Goal: Task Accomplishment & Management: Manage account settings

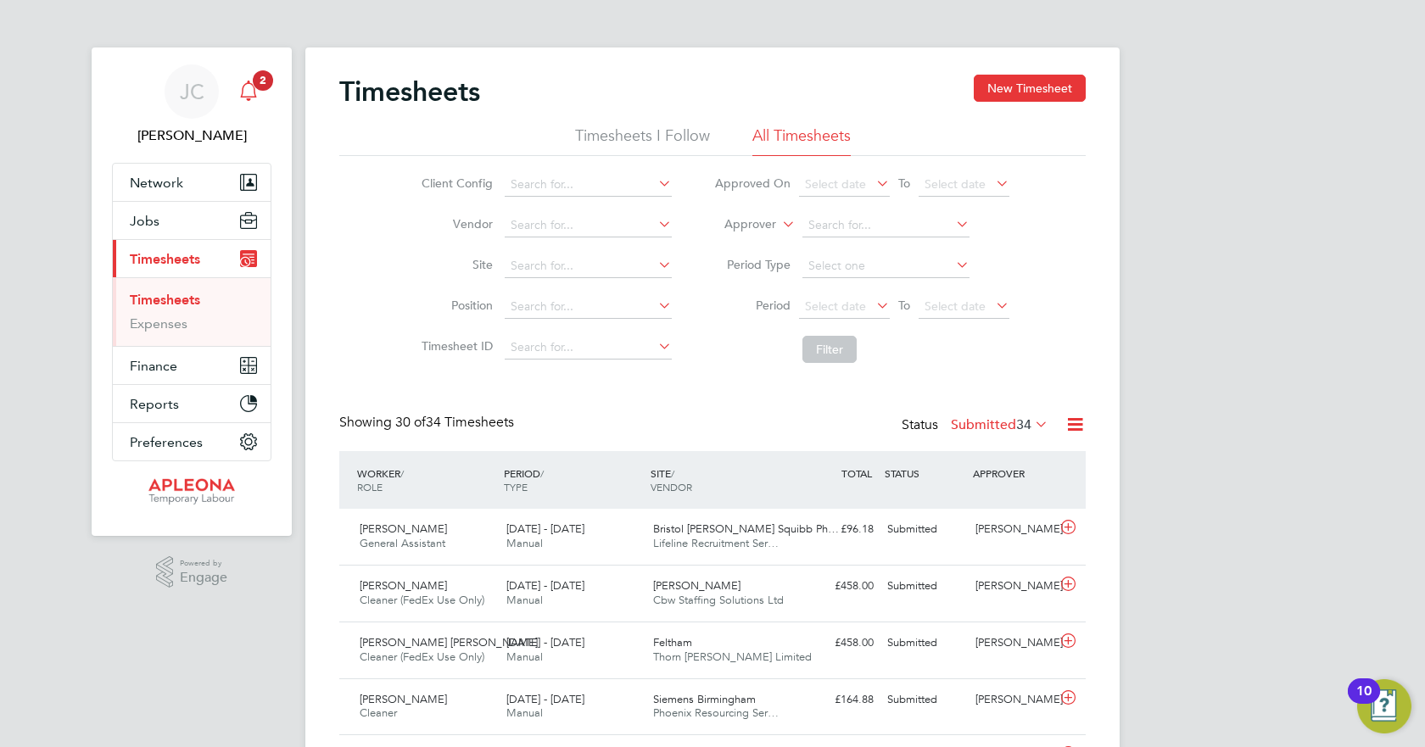
click at [248, 83] on icon "Main navigation" at bounding box center [248, 89] width 16 height 17
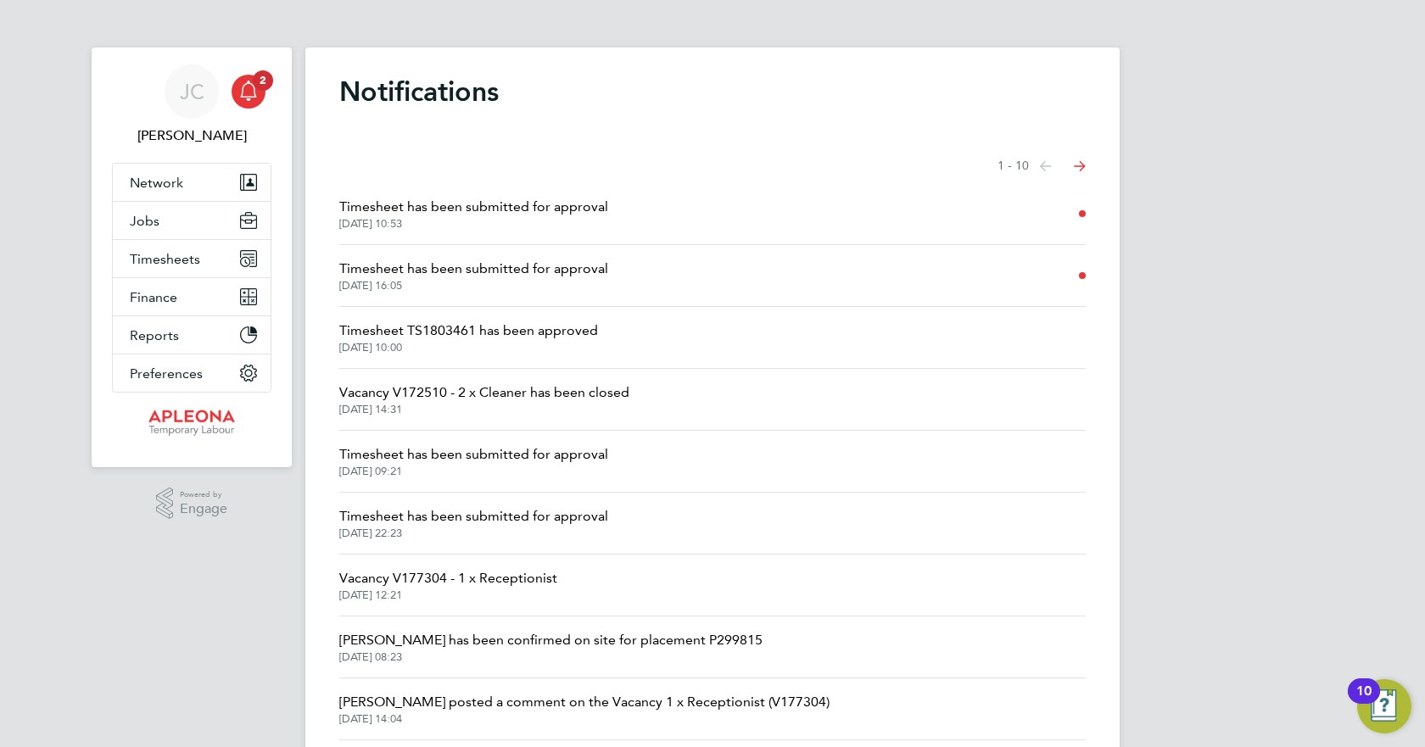
click at [523, 280] on span "[DATE] 16:05" at bounding box center [473, 286] width 269 height 14
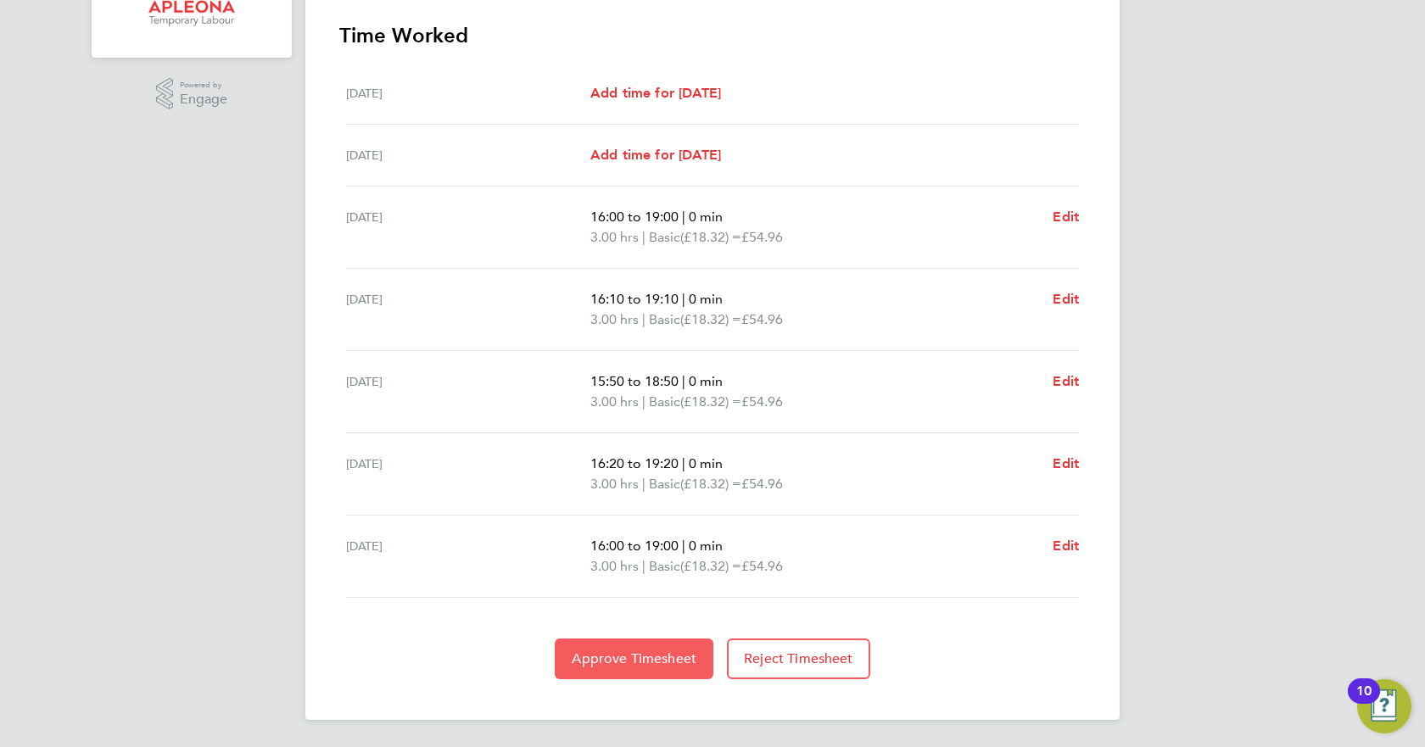
click at [650, 652] on span "Approve Timesheet" at bounding box center [634, 658] width 125 height 17
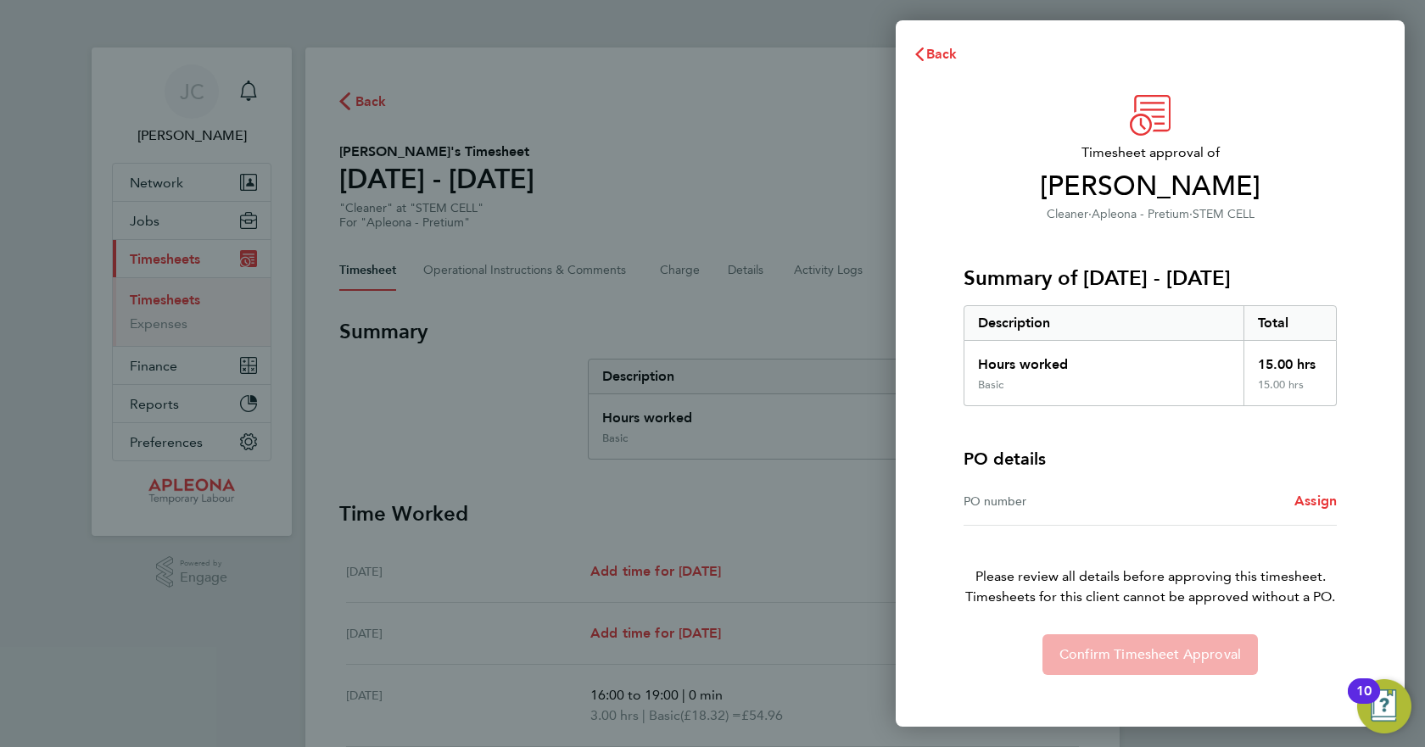
click at [1036, 511] on div "PO number" at bounding box center [1056, 501] width 187 height 20
click at [1310, 496] on span "Assign" at bounding box center [1315, 501] width 42 height 16
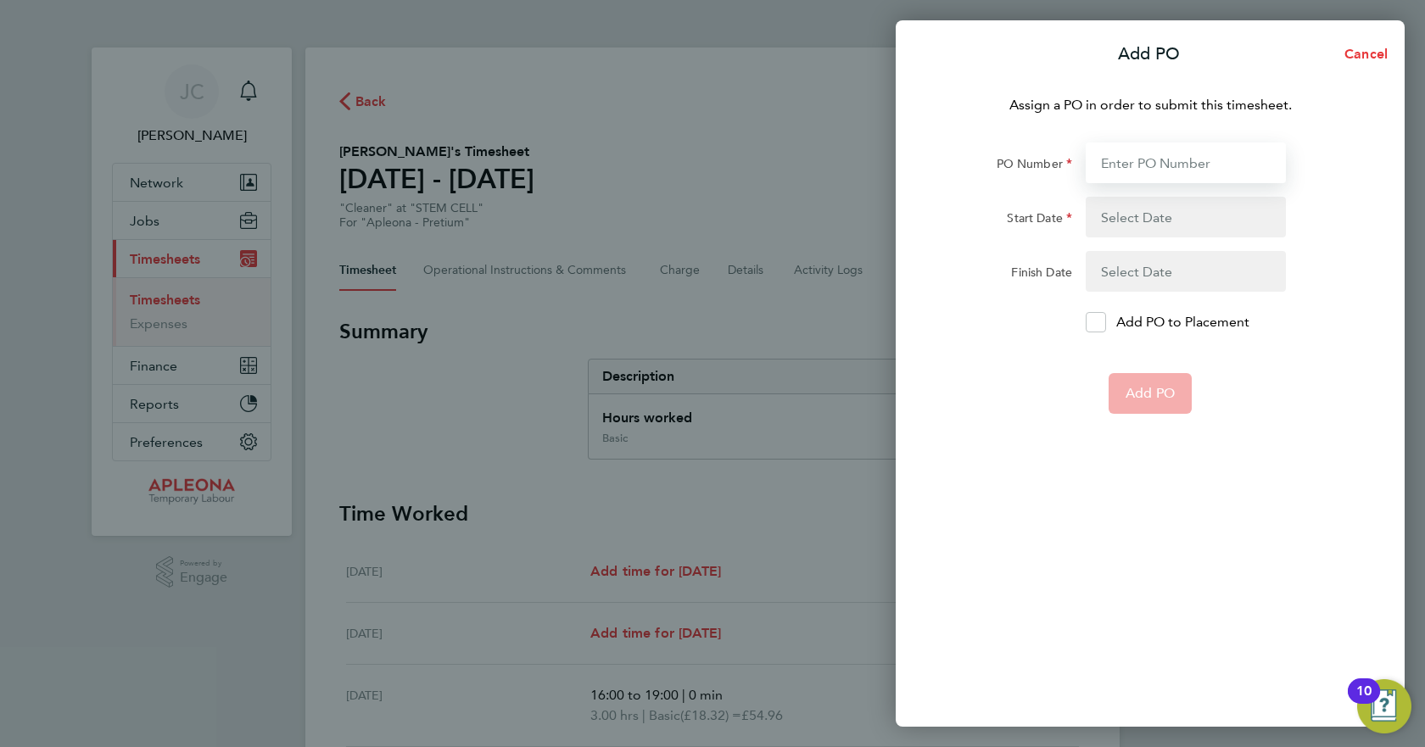
click at [1130, 160] on input "PO Number" at bounding box center [1185, 162] width 200 height 41
type input "PO2519554"
type input "[DATE]"
type input "PO2519554"
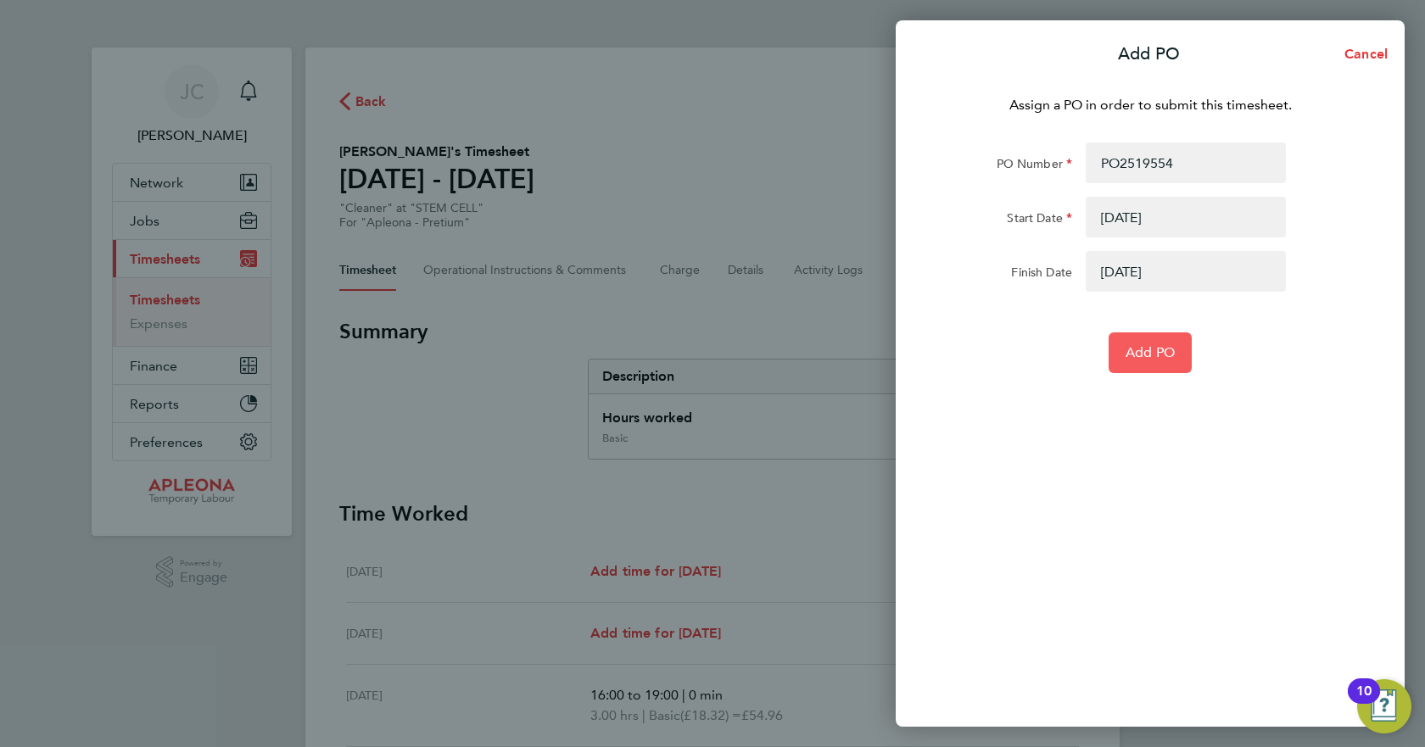
click at [1172, 354] on span "Add PO" at bounding box center [1149, 352] width 49 height 17
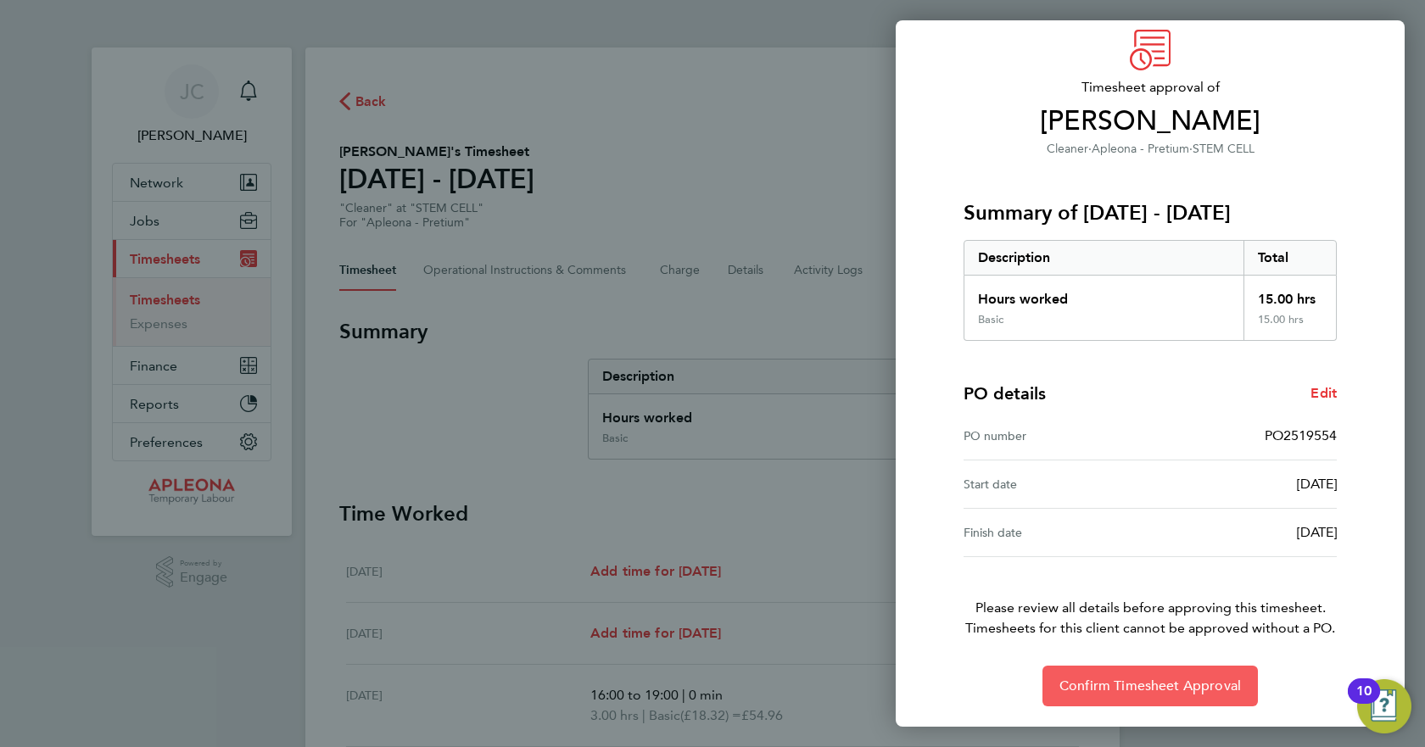
click at [1133, 686] on span "Confirm Timesheet Approval" at bounding box center [1149, 686] width 181 height 17
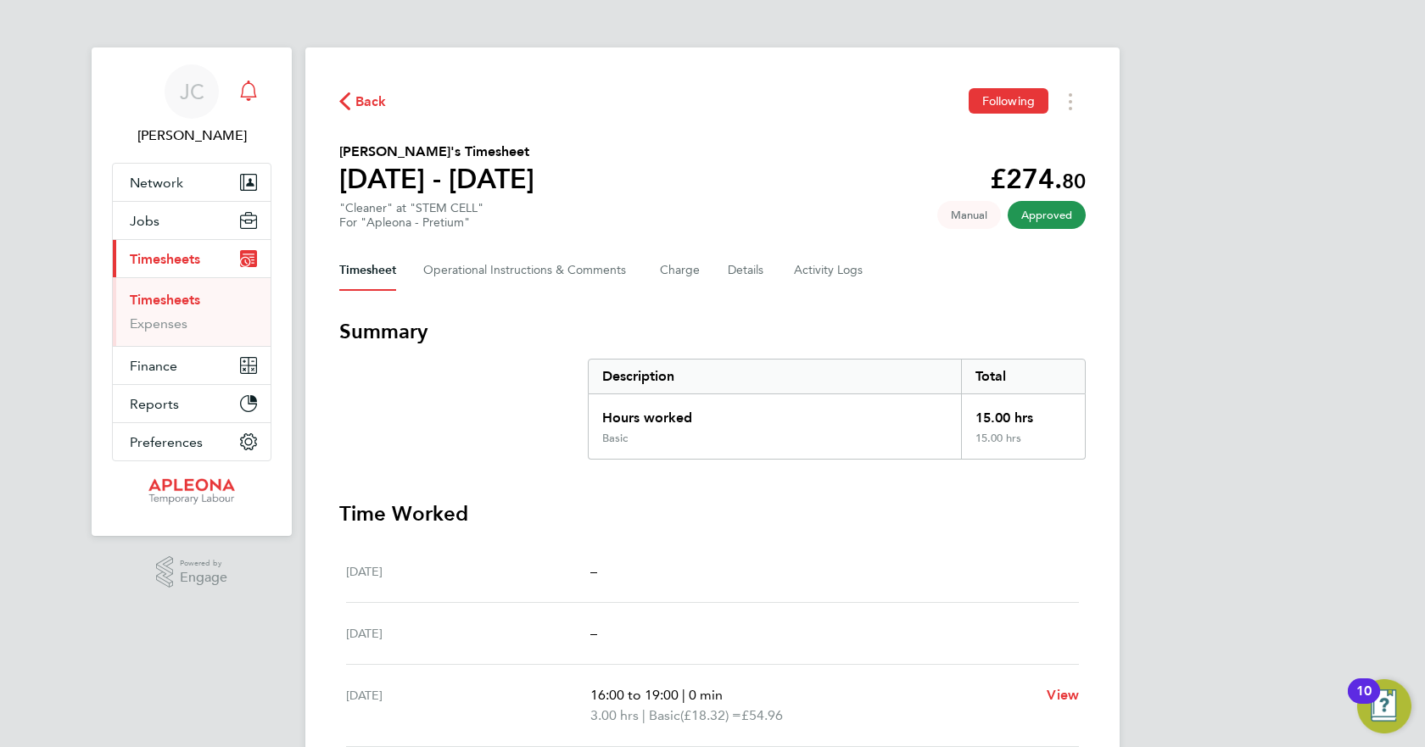
click at [243, 86] on icon "Main navigation" at bounding box center [248, 91] width 20 height 20
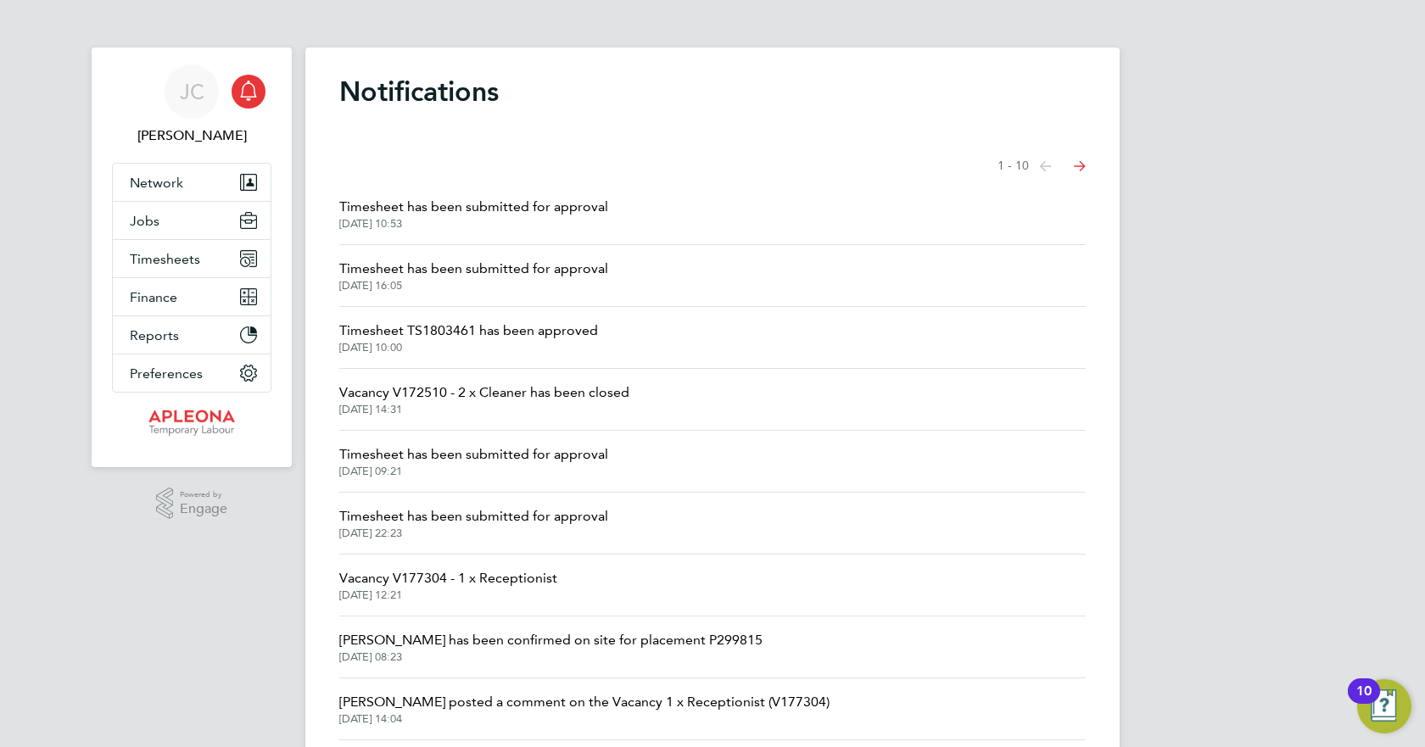
click at [473, 267] on span "Timesheet has been submitted for approval" at bounding box center [473, 269] width 269 height 20
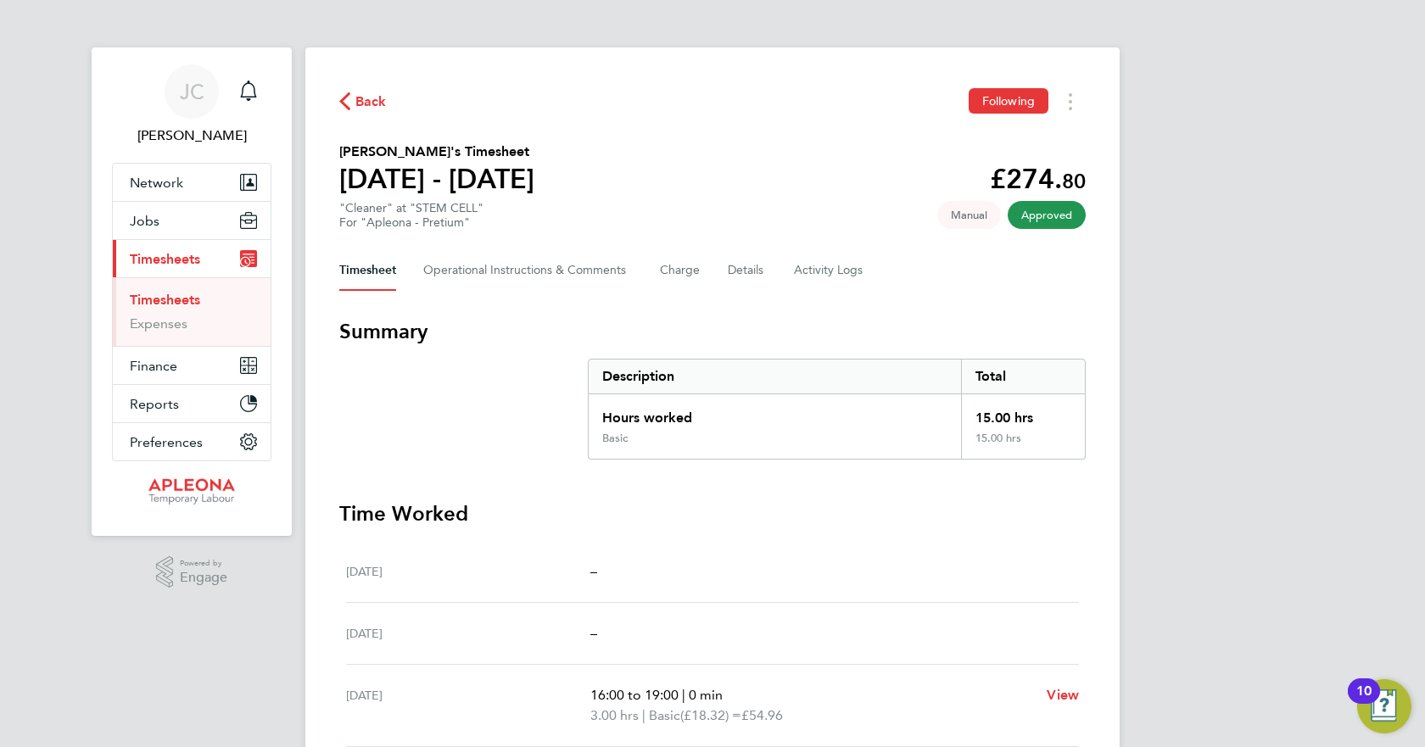
click at [366, 92] on span "Back" at bounding box center [370, 102] width 31 height 20
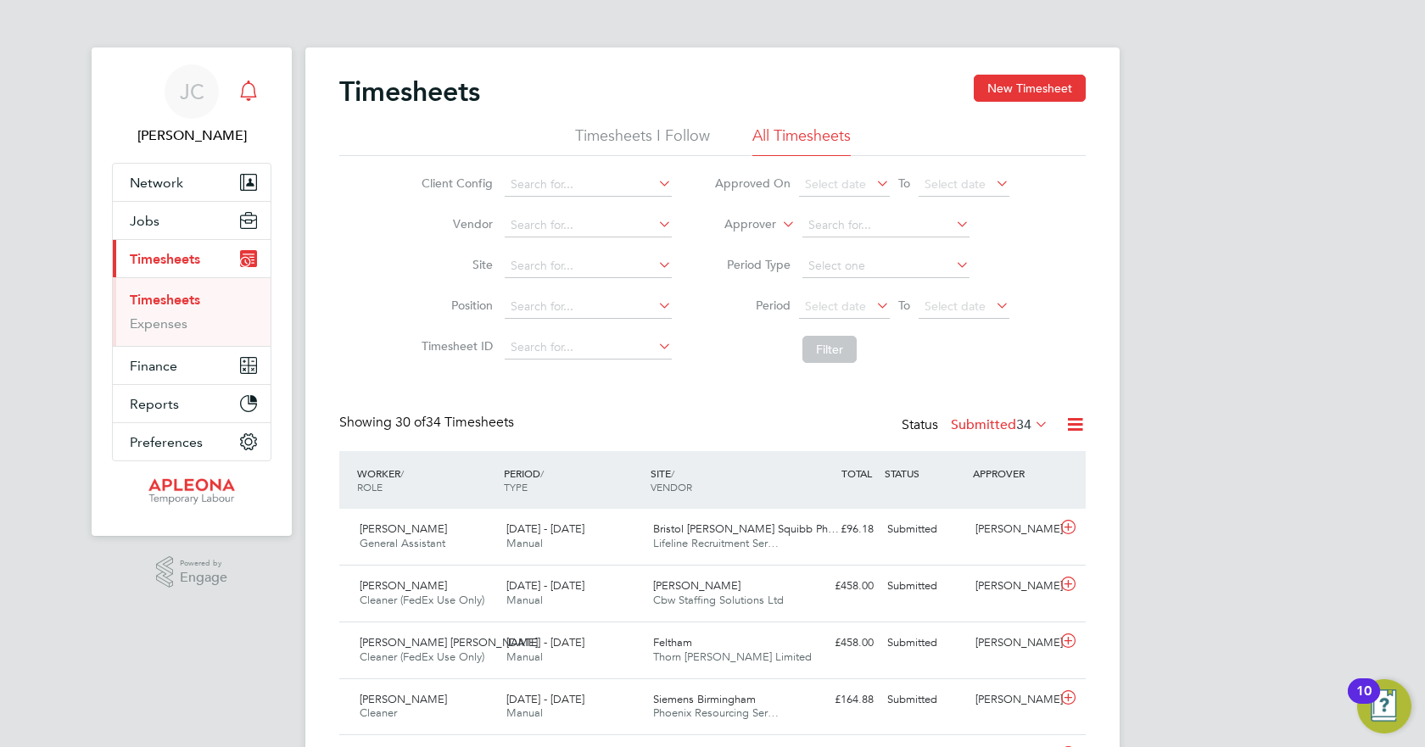
click at [259, 88] on div "Main navigation" at bounding box center [249, 92] width 34 height 34
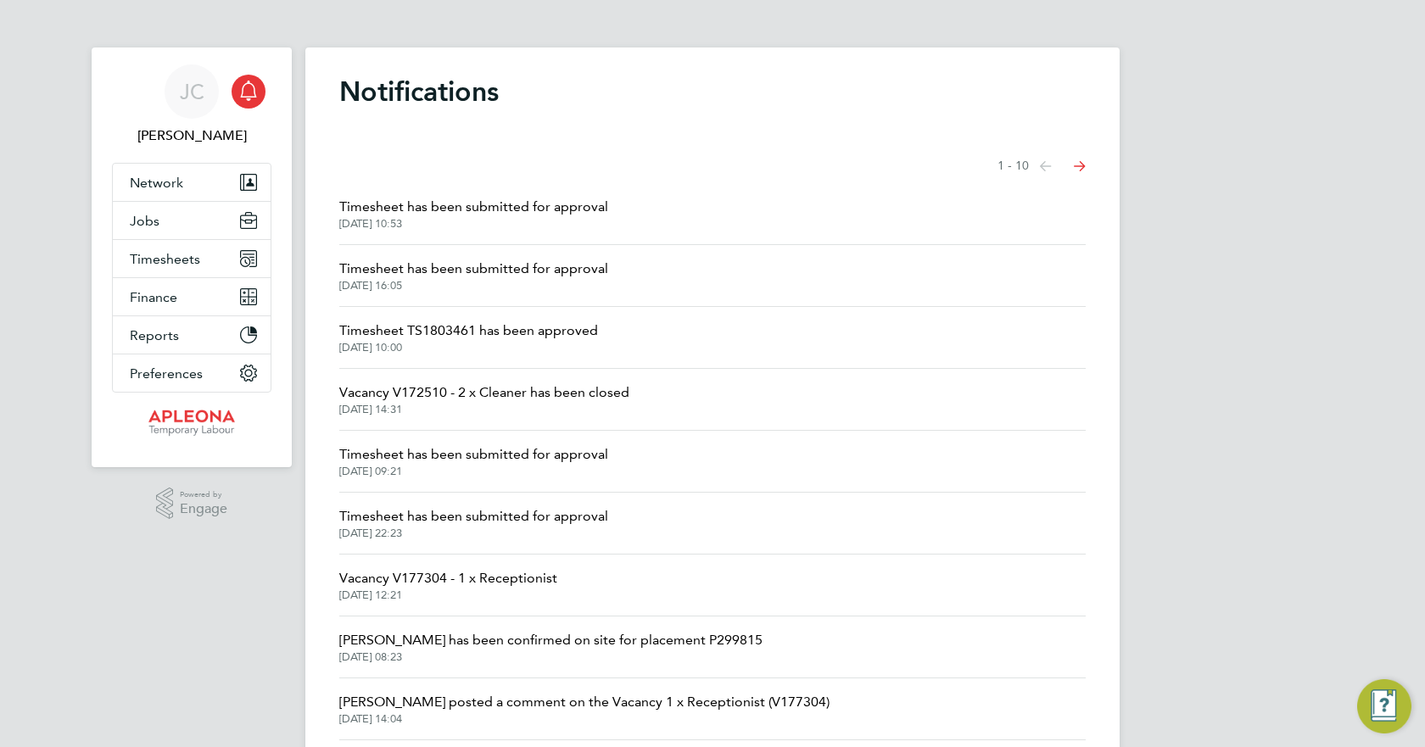
click at [510, 209] on span "Timesheet has been submitted for approval" at bounding box center [473, 207] width 269 height 20
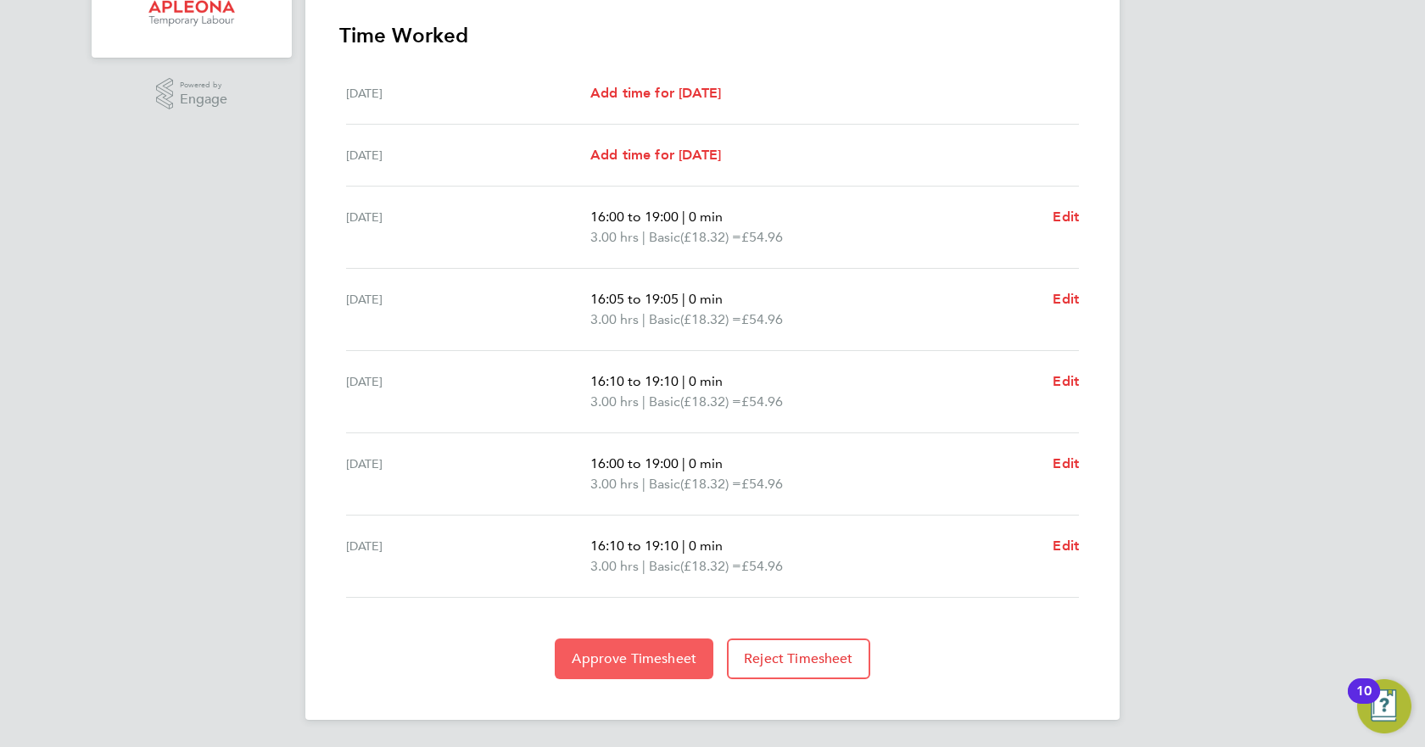
click at [643, 661] on span "Approve Timesheet" at bounding box center [634, 658] width 125 height 17
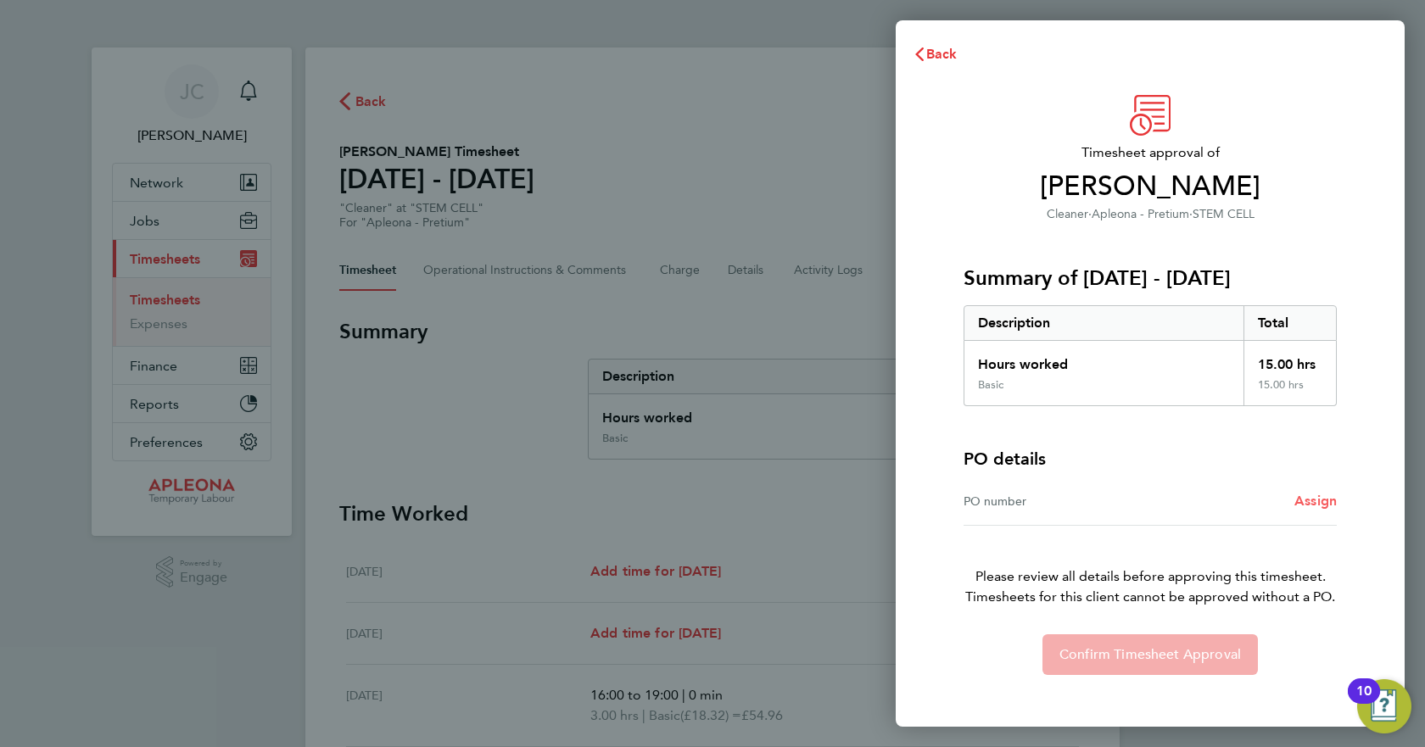
click at [1303, 504] on span "Assign" at bounding box center [1315, 501] width 42 height 16
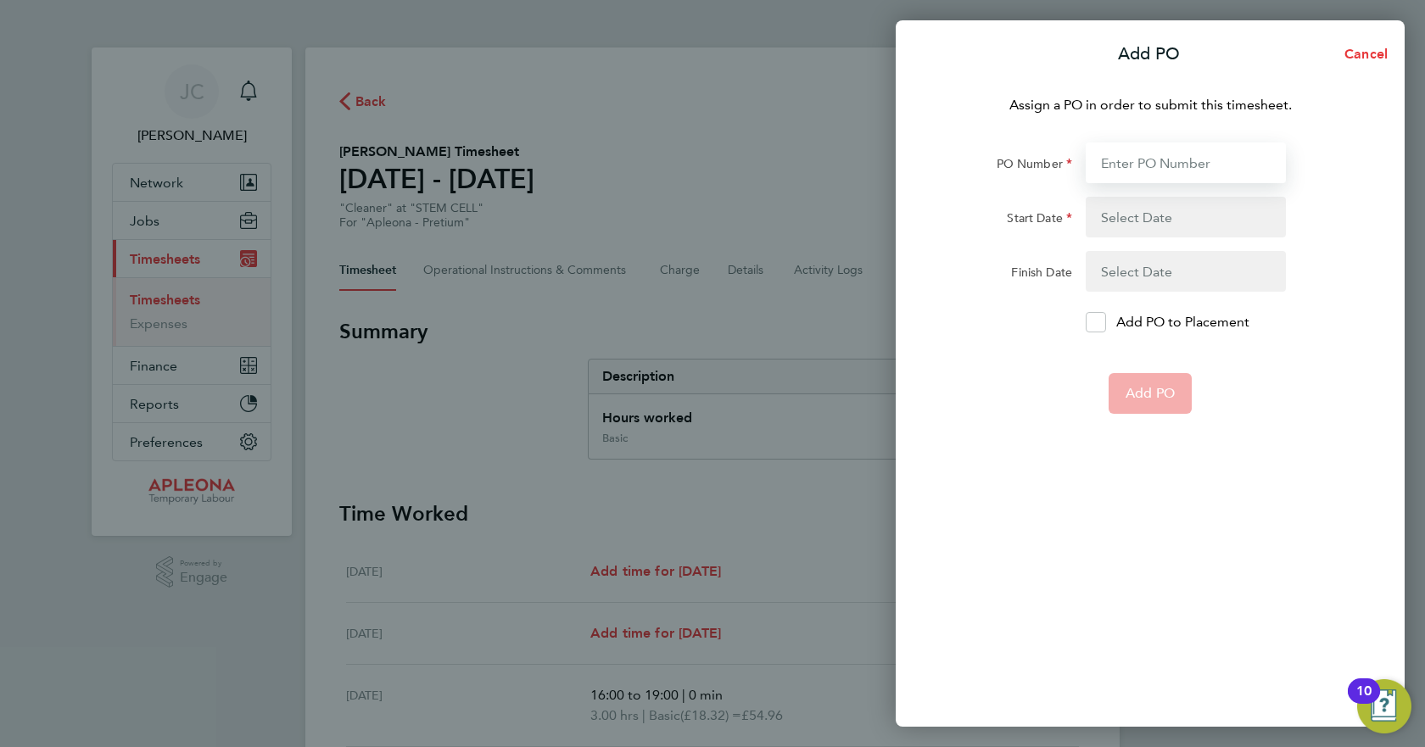
click at [1170, 163] on input "PO Number" at bounding box center [1185, 162] width 200 height 41
type input "PO2519554"
type input "[DATE]"
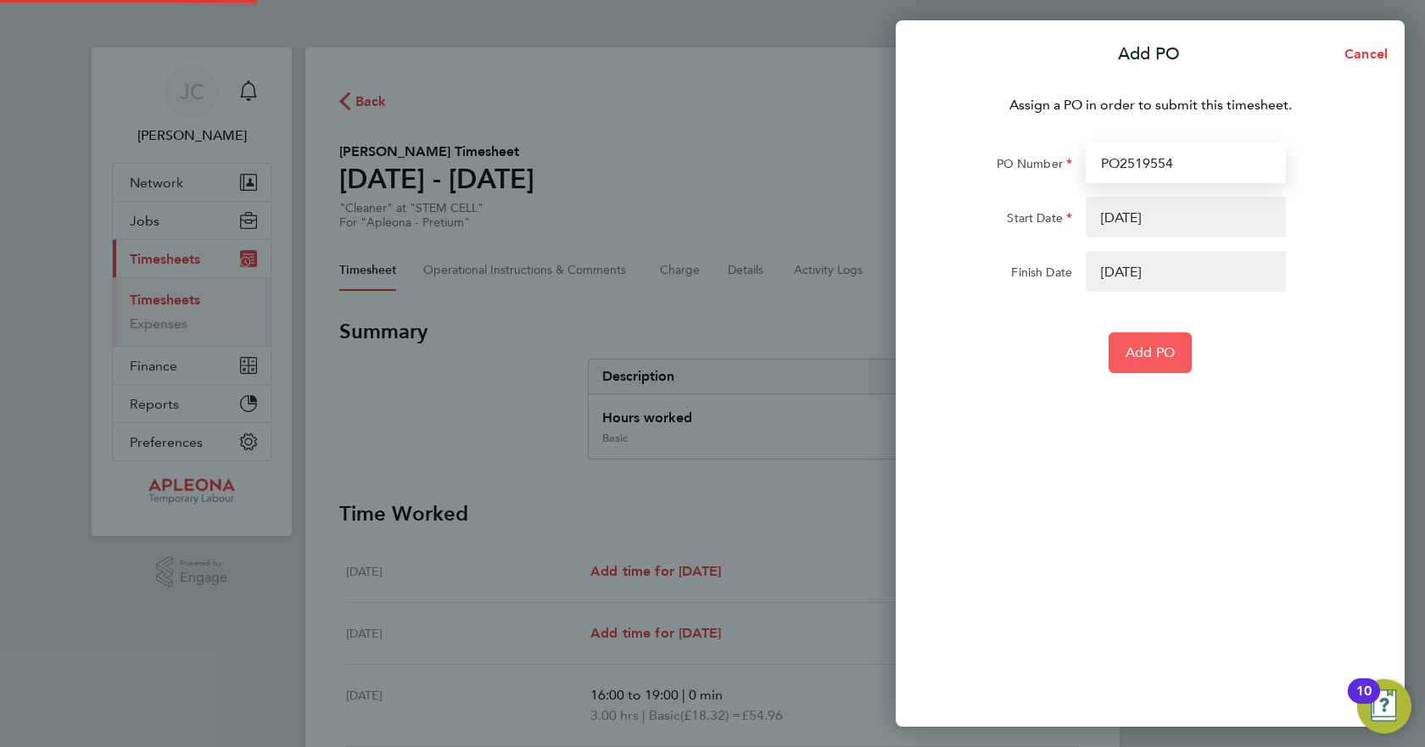
type input "PO2519554"
click at [1160, 347] on span "Add PO" at bounding box center [1149, 352] width 49 height 17
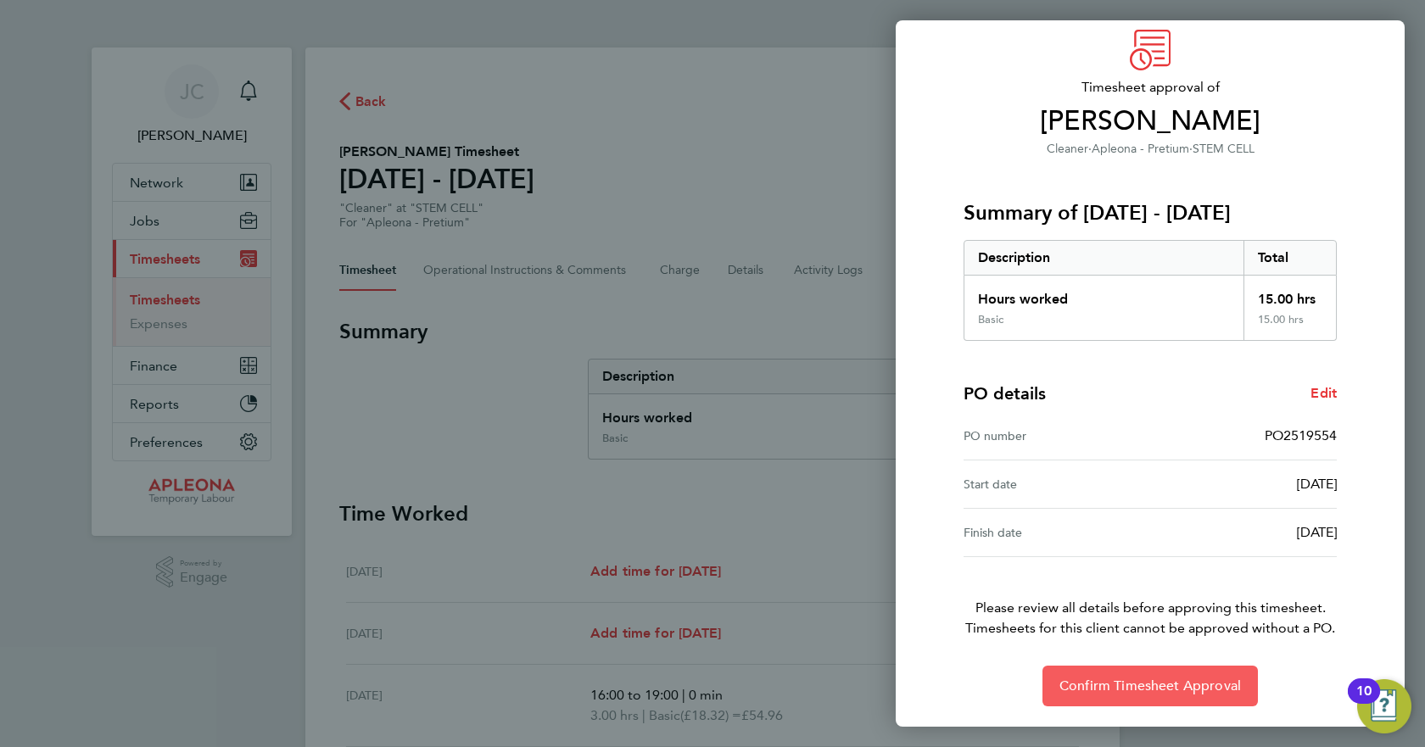
click at [1135, 684] on span "Confirm Timesheet Approval" at bounding box center [1149, 686] width 181 height 17
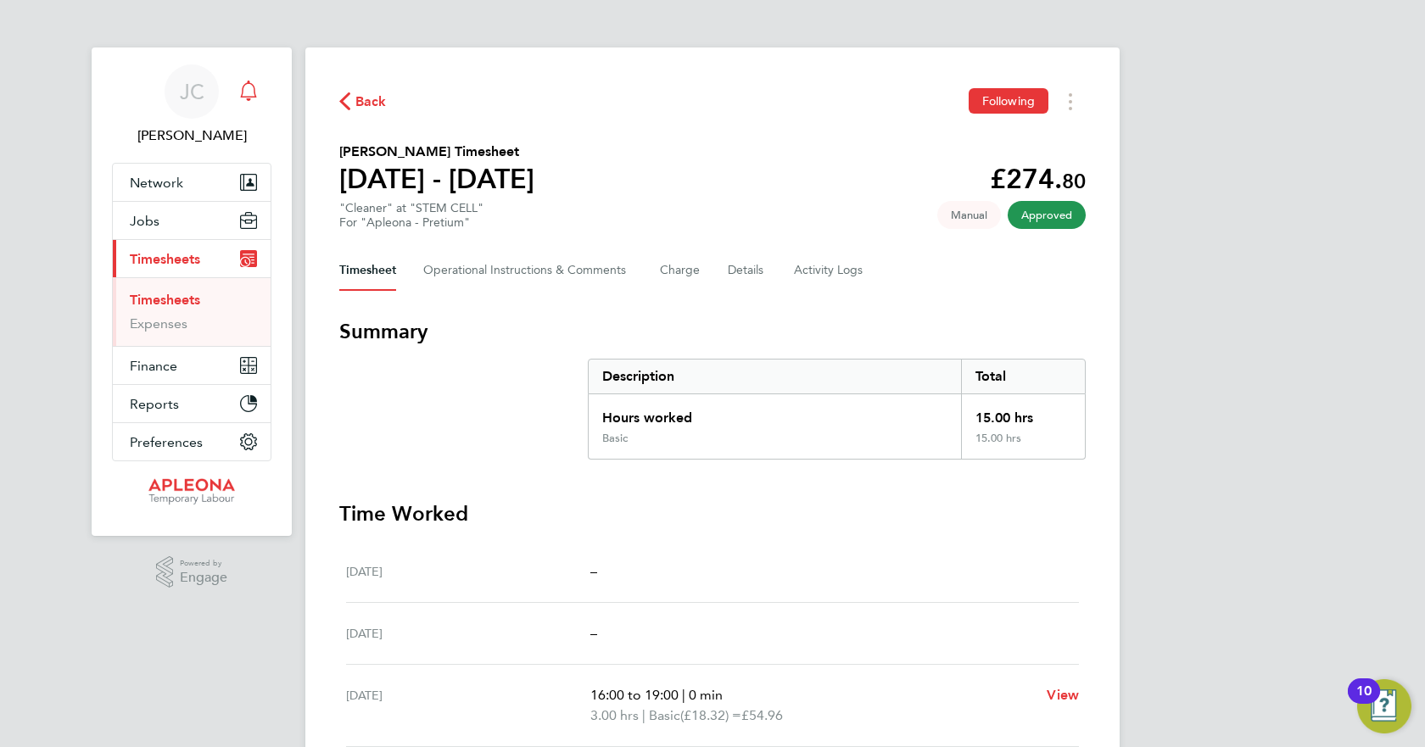
drag, startPoint x: 250, startPoint y: 89, endPoint x: 255, endPoint y: 104, distance: 16.1
click at [250, 89] on icon "Main navigation" at bounding box center [248, 91] width 20 height 20
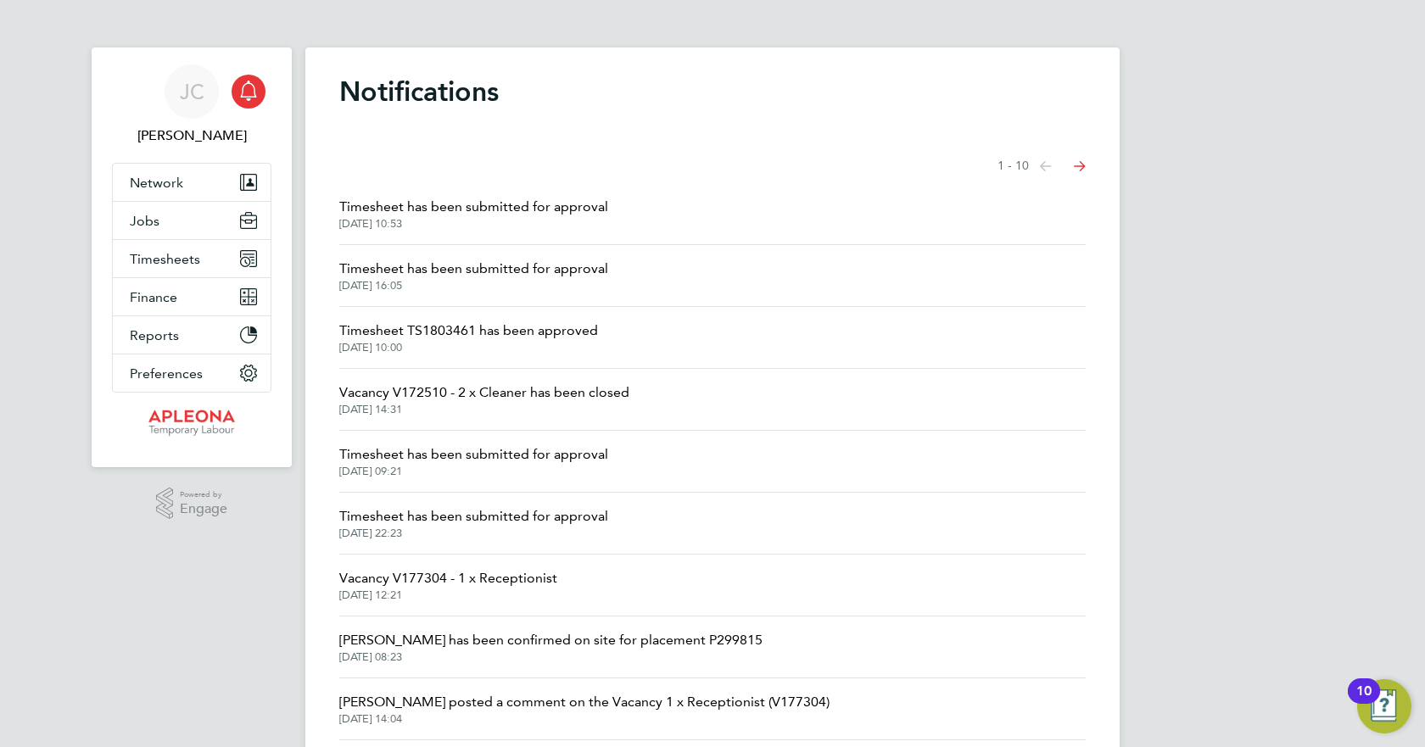
click at [453, 324] on span "Timesheet TS1803461 has been approved" at bounding box center [468, 331] width 259 height 20
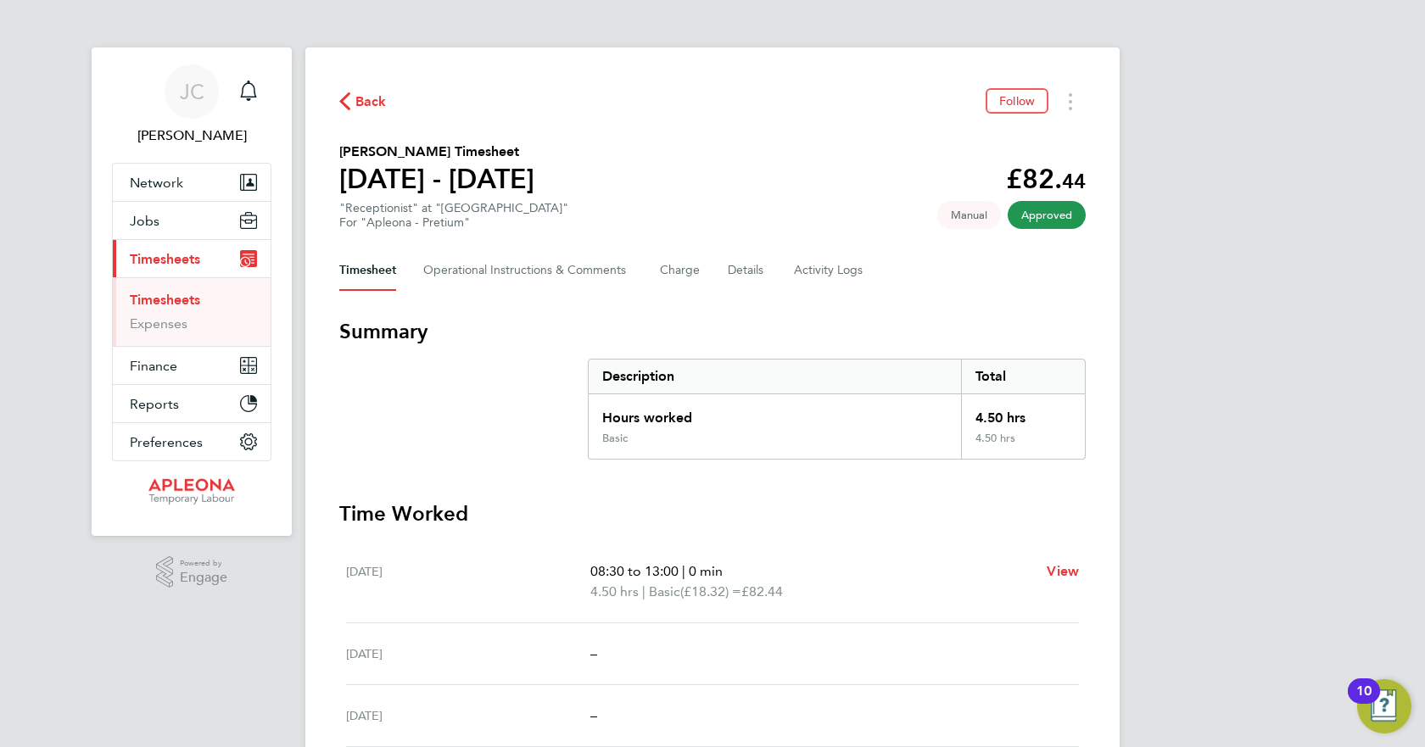
click at [352, 103] on span "Back" at bounding box center [362, 100] width 47 height 16
